Goal: Check status: Check status

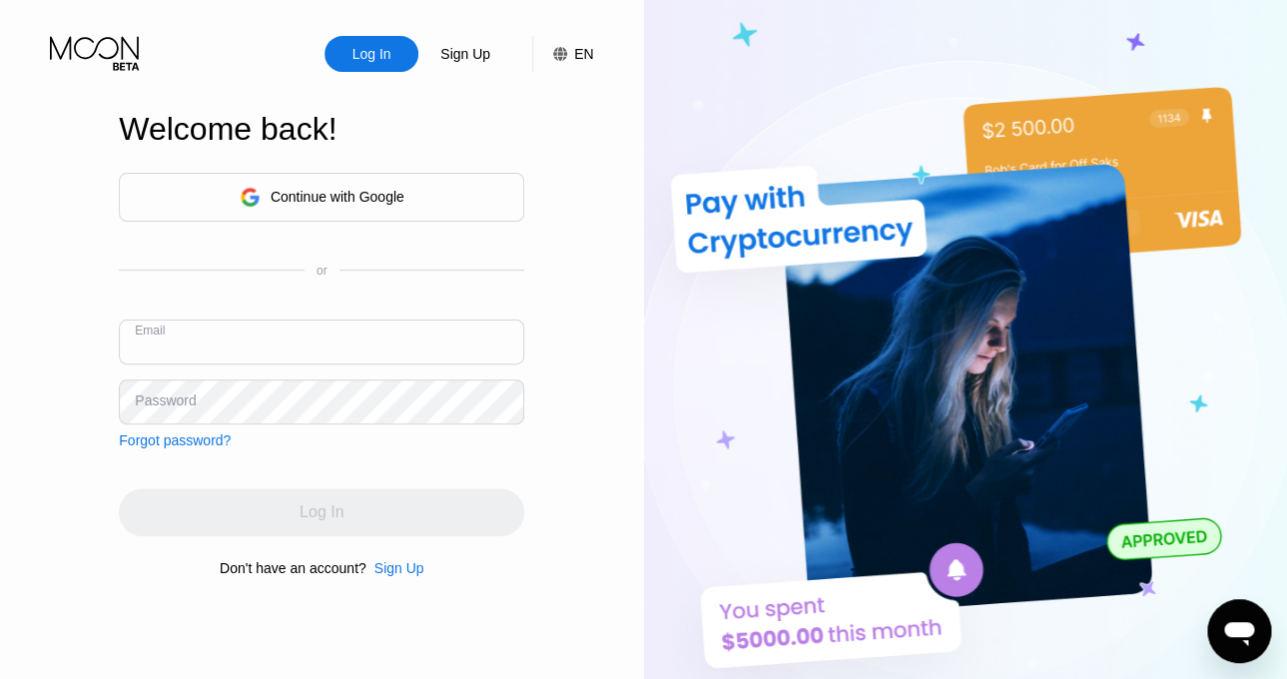
click at [354, 339] on input "text" at bounding box center [321, 342] width 405 height 45
paste input "[EMAIL_ADDRESS][DOMAIN_NAME]"
type input "[EMAIL_ADDRESS][DOMAIN_NAME]"
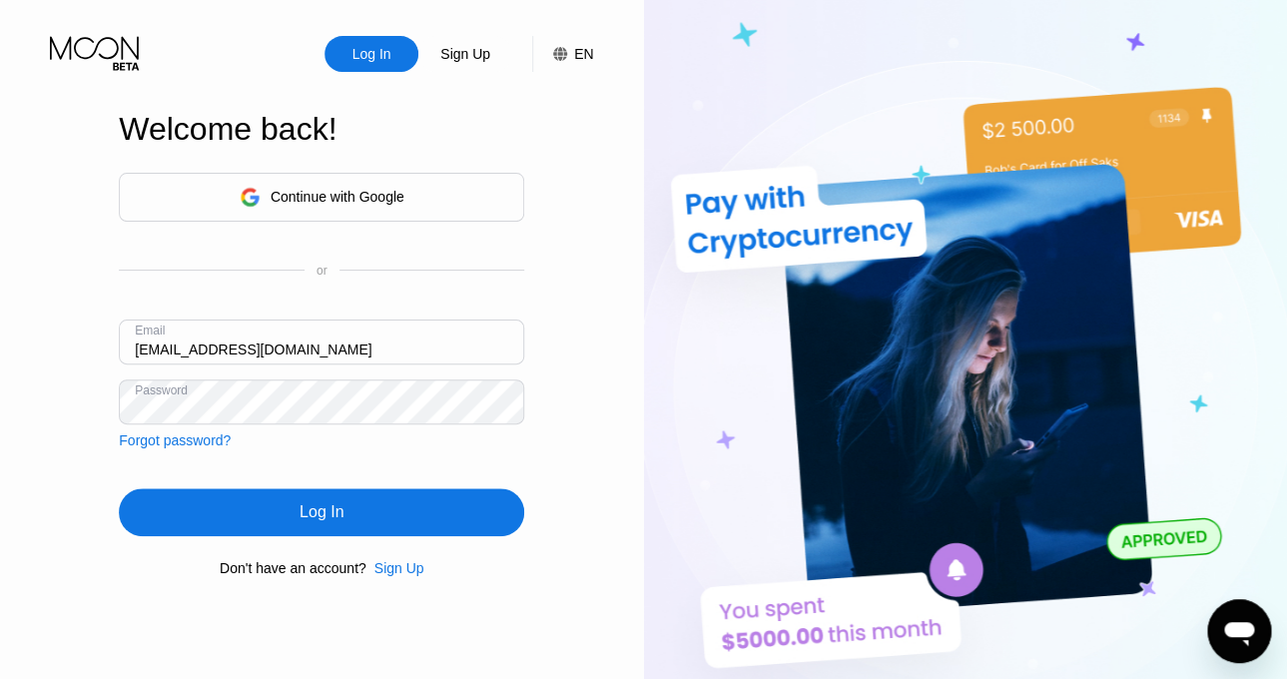
click at [343, 518] on div "Log In" at bounding box center [322, 512] width 44 height 20
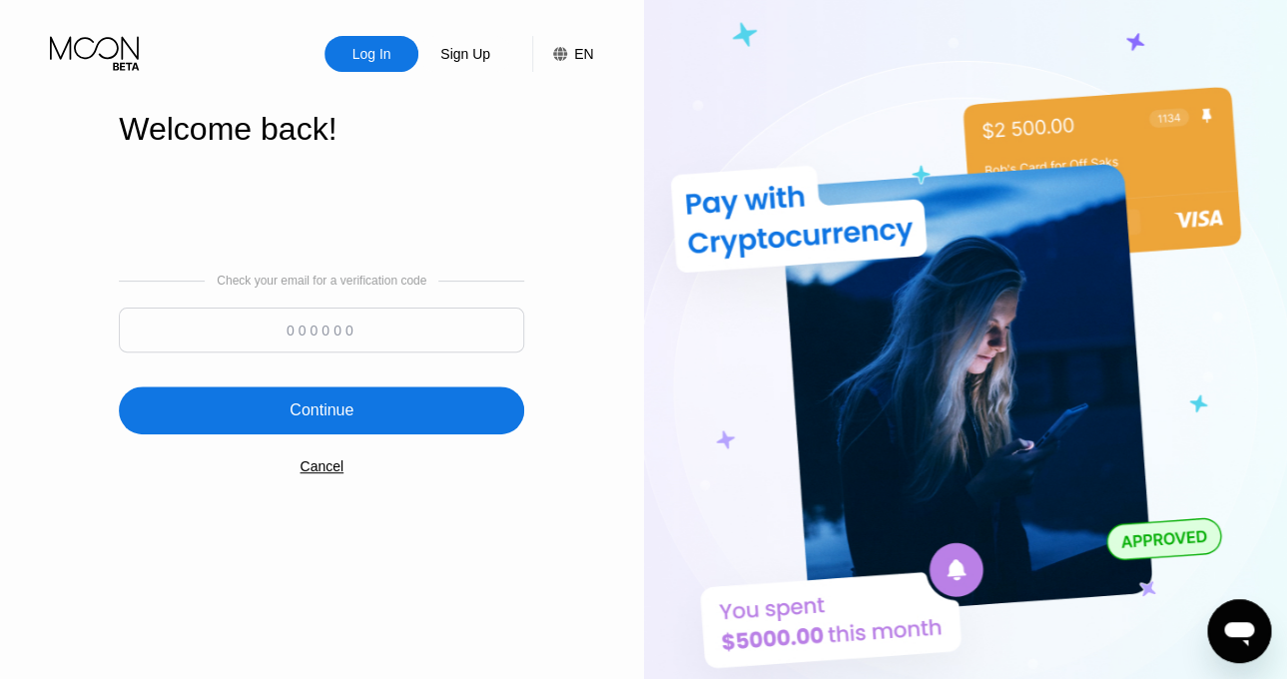
click at [366, 325] on input at bounding box center [321, 330] width 405 height 45
paste input "520979"
type input "520979"
click at [346, 399] on div "Continue" at bounding box center [321, 410] width 405 height 48
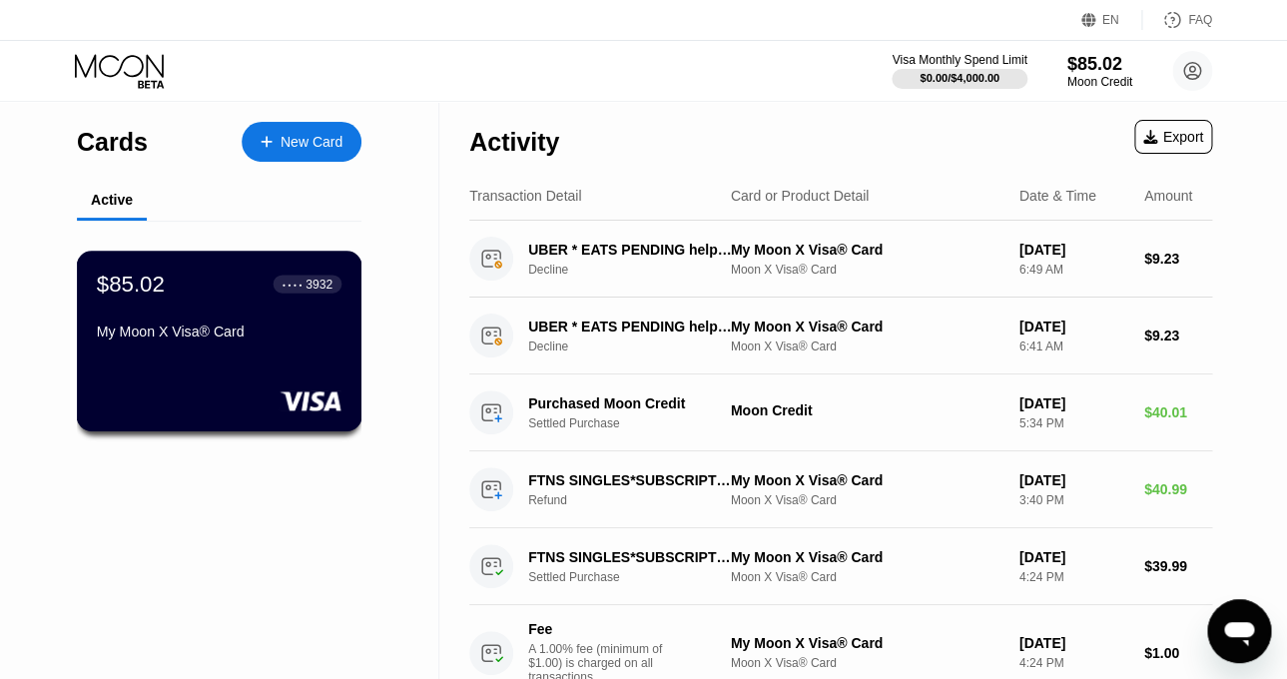
click at [292, 293] on div "● ● ● ● 3932" at bounding box center [308, 284] width 69 height 18
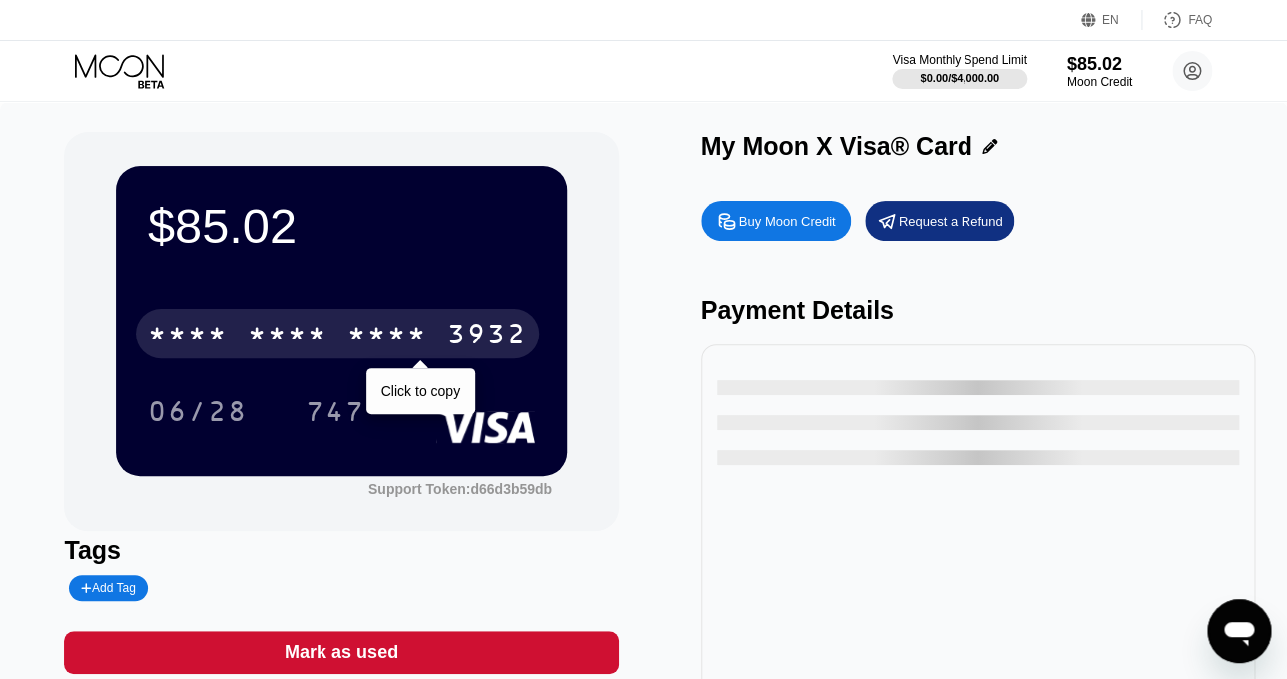
click at [437, 315] on div "* * * * * * * * * * * * 3932" at bounding box center [337, 334] width 403 height 50
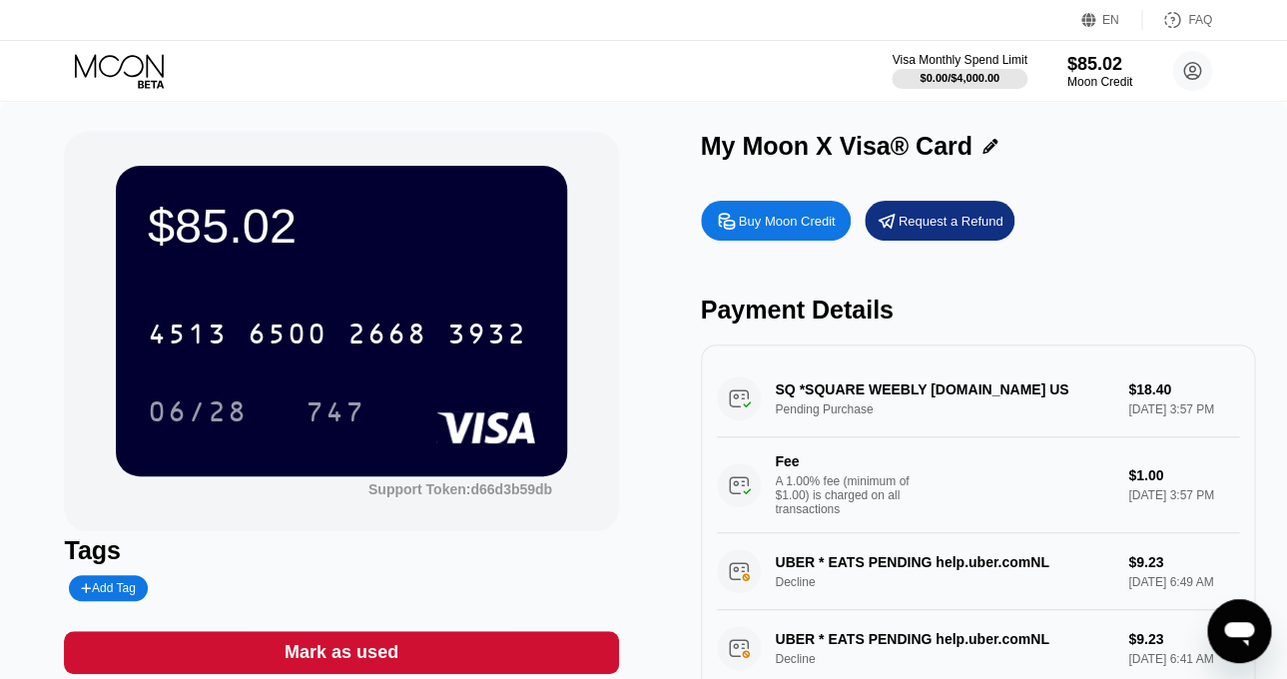
click at [620, 67] on div "Visa Monthly Spend Limit $0.00 / $4,000.00 $85.02 Moon Credit kaycheryl5@gmail.…" at bounding box center [643, 71] width 1287 height 60
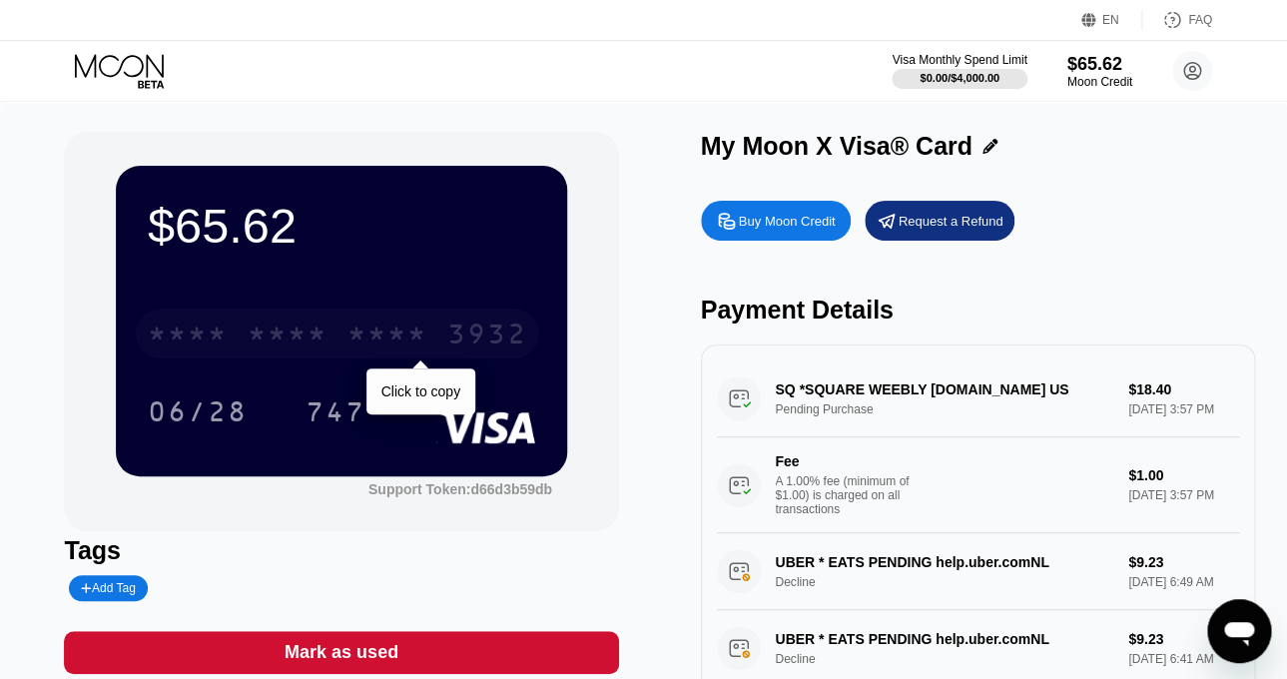
click at [262, 320] on div "* * * * * * * * * * * * 3932" at bounding box center [337, 334] width 403 height 50
